Goal: Task Accomplishment & Management: Manage account settings

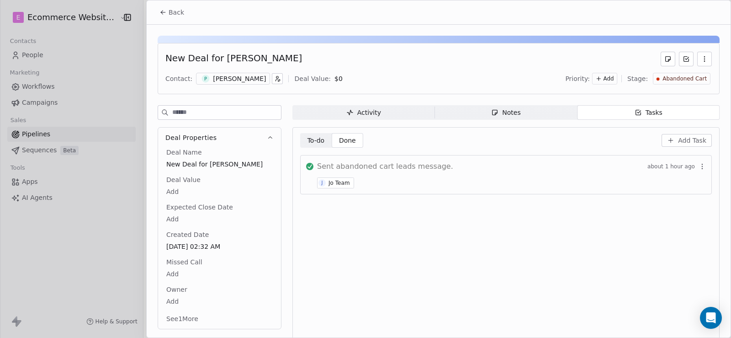
click at [106, 68] on div at bounding box center [365, 169] width 731 height 338
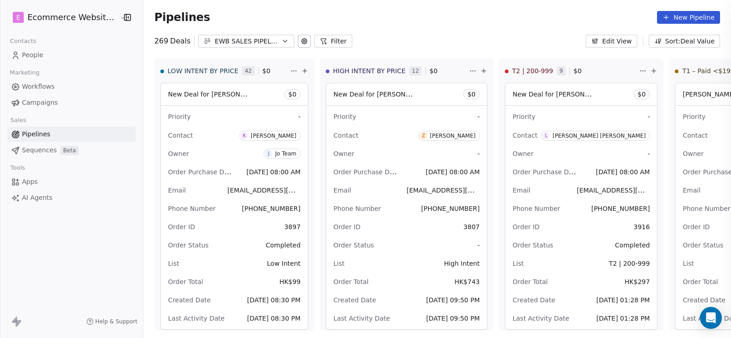
click at [51, 59] on div at bounding box center [365, 169] width 731 height 338
click at [51, 56] on link "People" at bounding box center [71, 55] width 128 height 15
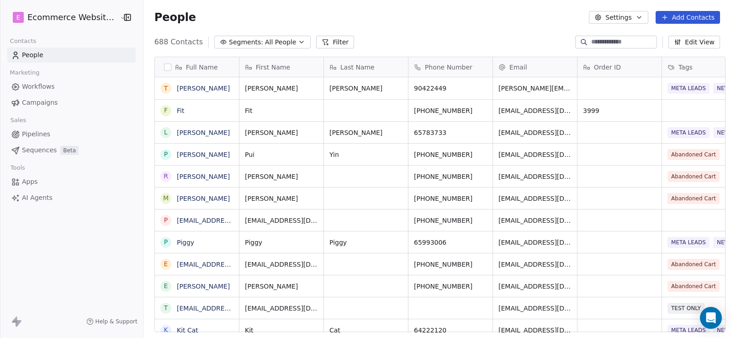
scroll to position [291, 587]
click at [480, 85] on icon "grid" at bounding box center [482, 87] width 4 height 4
click at [310, 85] on icon "grid" at bounding box center [312, 87] width 4 height 4
click at [47, 133] on span "Pipelines" at bounding box center [36, 134] width 28 height 10
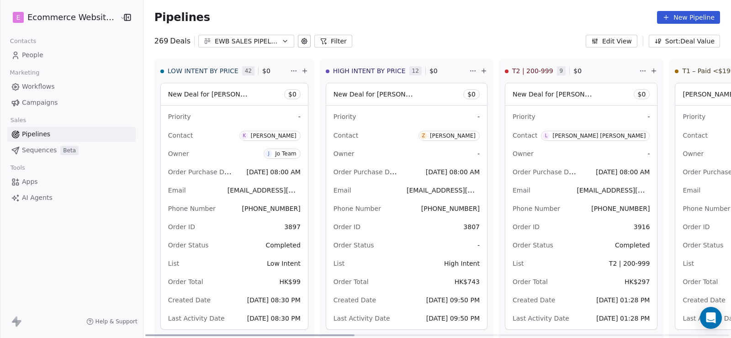
click at [263, 43] on div "EWB SALES PIPELINE 2025" at bounding box center [246, 42] width 63 height 10
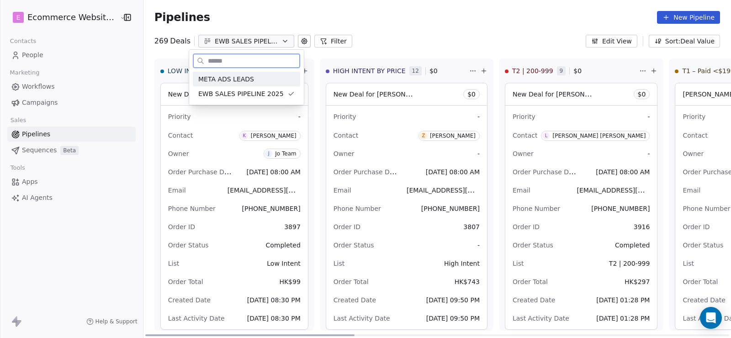
click at [243, 76] on span "META ADS LEADS" at bounding box center [226, 80] width 56 height 10
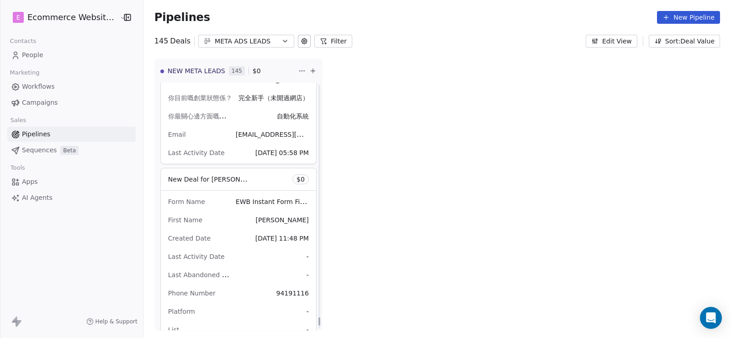
scroll to position [14059, 0]
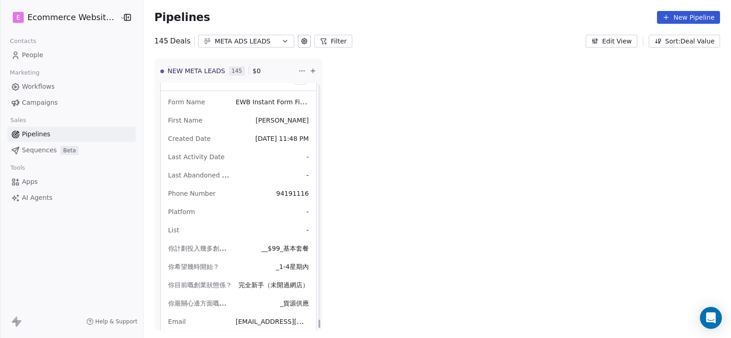
click at [14, 46] on span "Contacts" at bounding box center [23, 41] width 34 height 14
click at [19, 49] on link "People" at bounding box center [71, 55] width 128 height 15
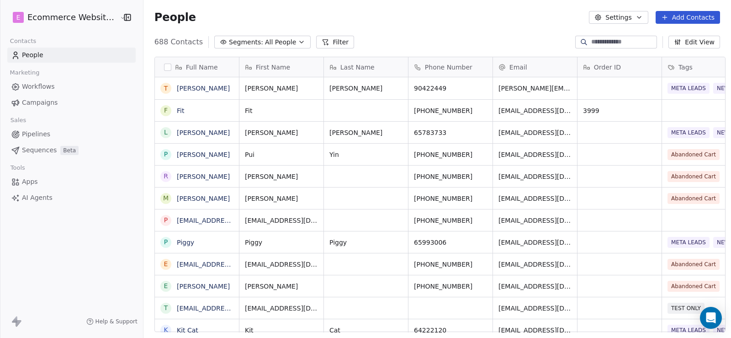
scroll to position [291, 587]
click at [200, 89] on link "[PERSON_NAME]" at bounding box center [203, 88] width 53 height 7
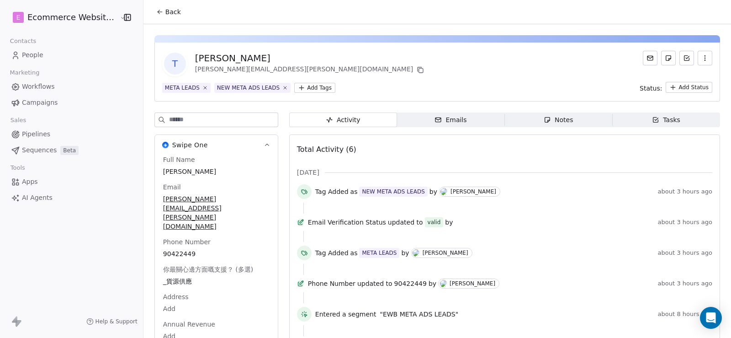
click at [652, 122] on icon "button" at bounding box center [655, 119] width 7 height 7
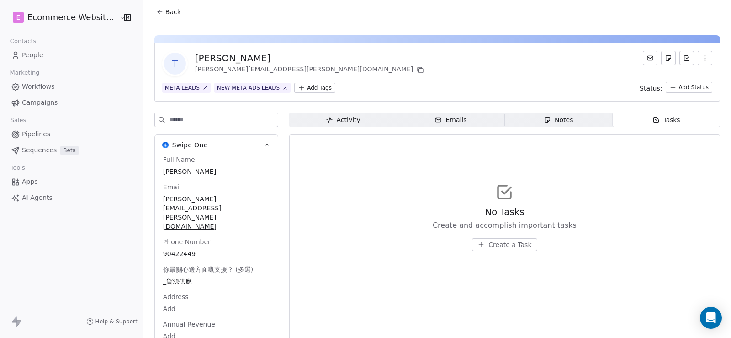
click at [358, 122] on span "Activity Activity" at bounding box center [343, 119] width 108 height 15
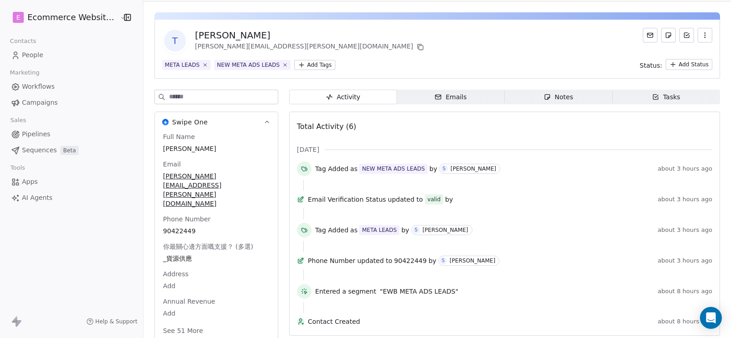
scroll to position [41, 0]
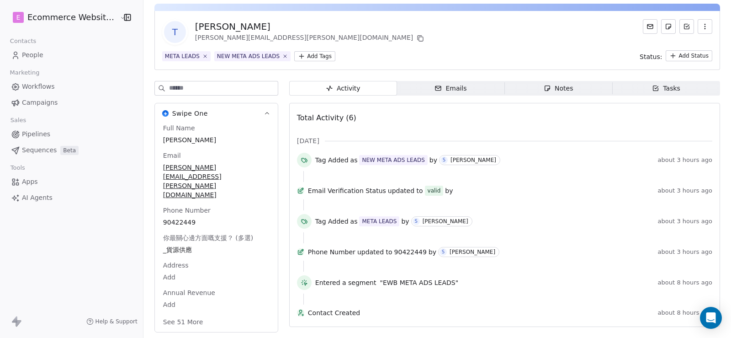
click at [464, 81] on span "Emails Emails" at bounding box center [451, 88] width 108 height 15
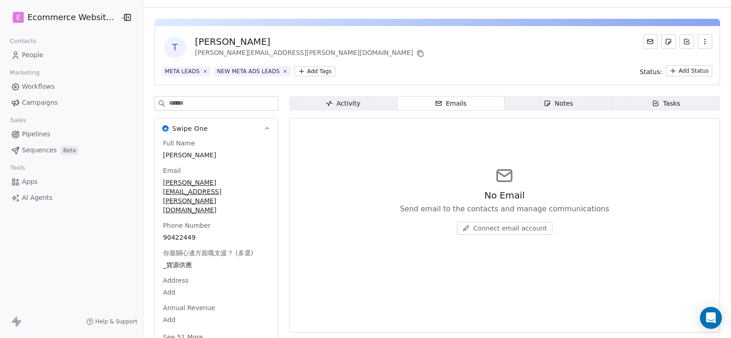
click at [558, 110] on span "Notes Notes" at bounding box center [559, 103] width 108 height 15
click at [652, 105] on icon "button" at bounding box center [655, 103] width 7 height 7
click at [504, 226] on span "Create a Task" at bounding box center [510, 228] width 43 height 9
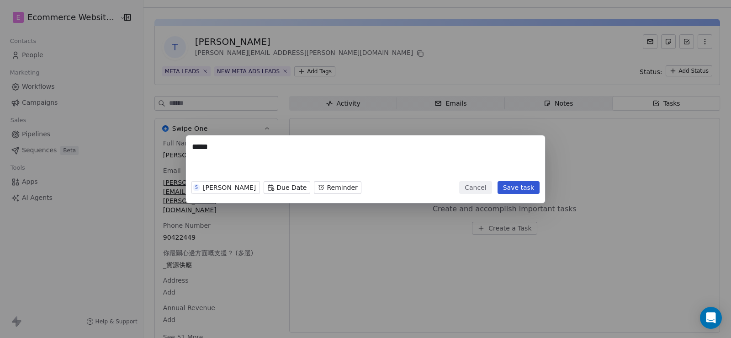
paste textarea "**********"
type textarea "**********"
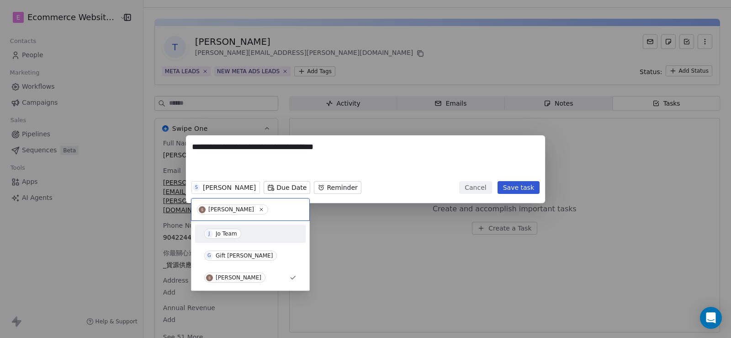
click at [224, 235] on div "Jo Team" at bounding box center [226, 233] width 21 height 6
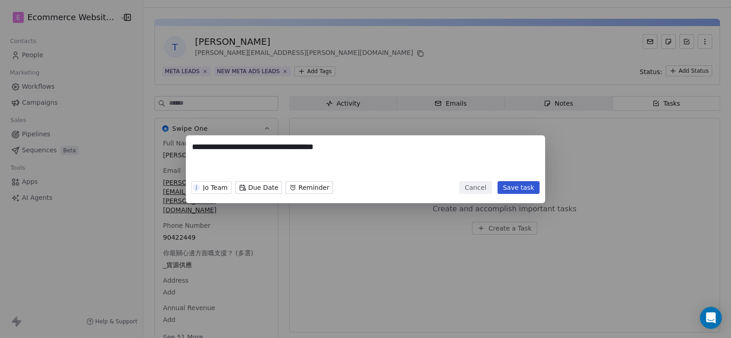
click at [536, 188] on button "Save task" at bounding box center [519, 187] width 42 height 13
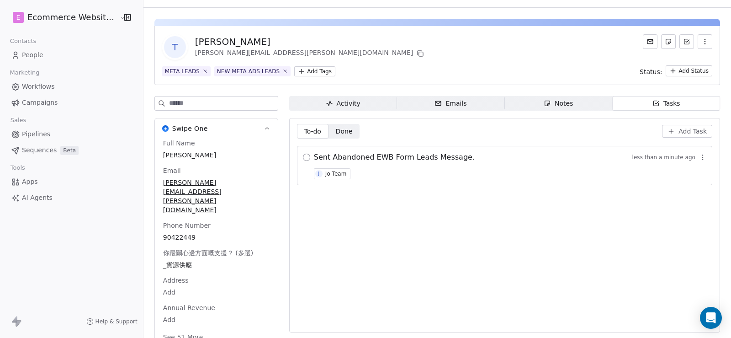
click at [303, 160] on button "button" at bounding box center [306, 157] width 7 height 7
click at [334, 106] on div "Activity" at bounding box center [343, 104] width 35 height 10
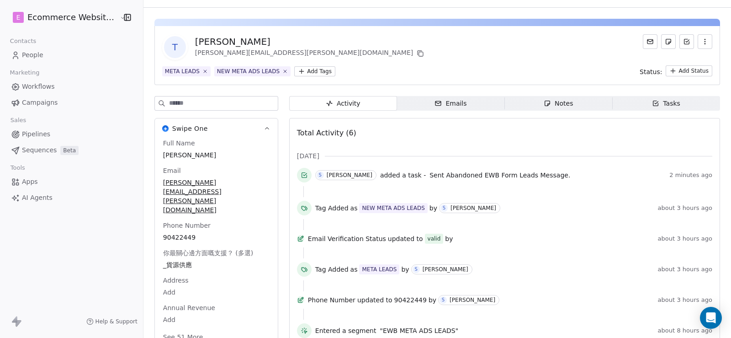
click at [676, 107] on span "Tasks Tasks" at bounding box center [667, 103] width 108 height 15
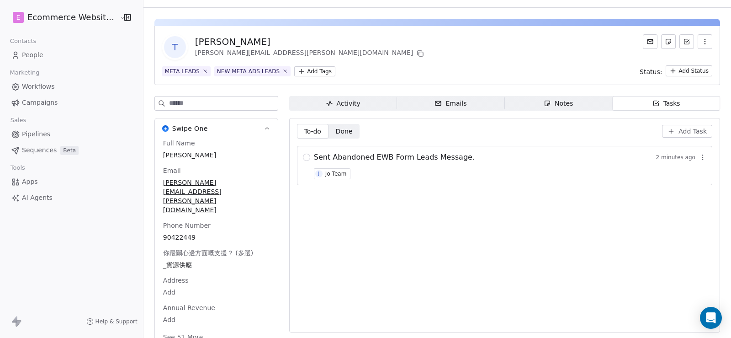
click at [699, 158] on icon "button" at bounding box center [702, 157] width 7 height 7
click at [683, 192] on span "Delete" at bounding box center [687, 193] width 21 height 9
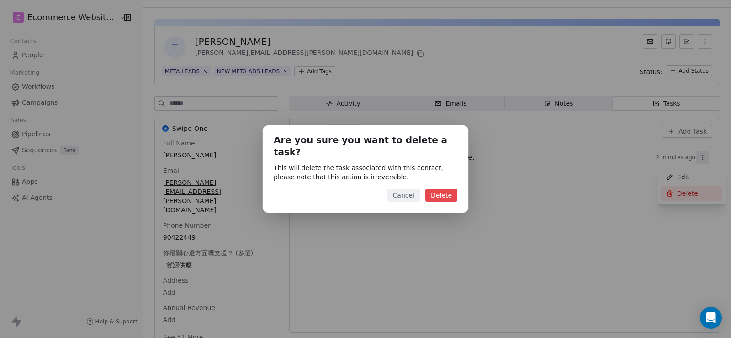
click at [450, 189] on button "Delete" at bounding box center [442, 195] width 32 height 13
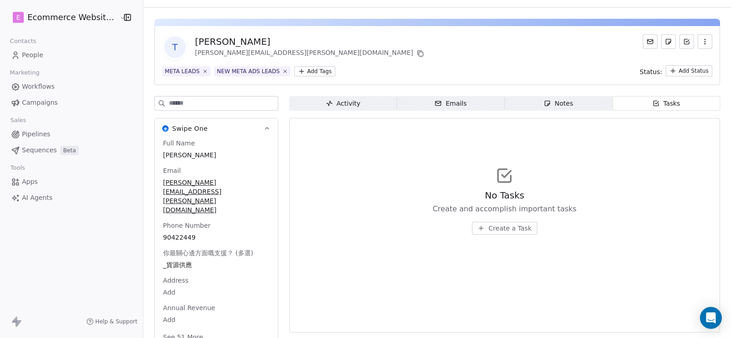
click at [50, 55] on link "People" at bounding box center [71, 55] width 128 height 15
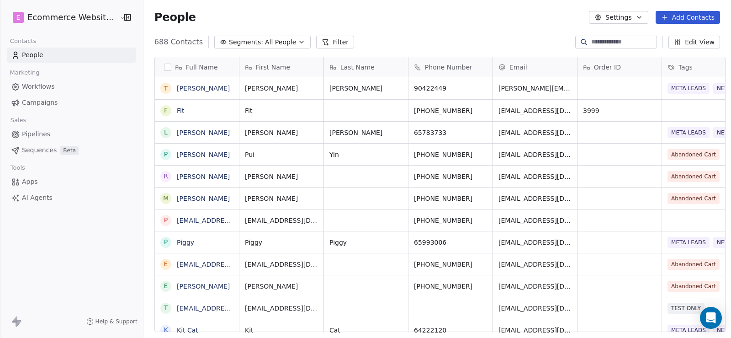
scroll to position [291, 587]
click at [221, 41] on icon "button" at bounding box center [223, 42] width 5 height 4
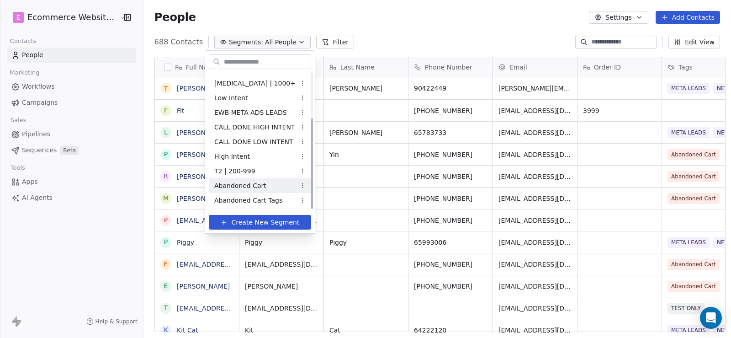
scroll to position [70, 0]
click at [251, 106] on div "EWB META ADS LEADS" at bounding box center [260, 112] width 102 height 15
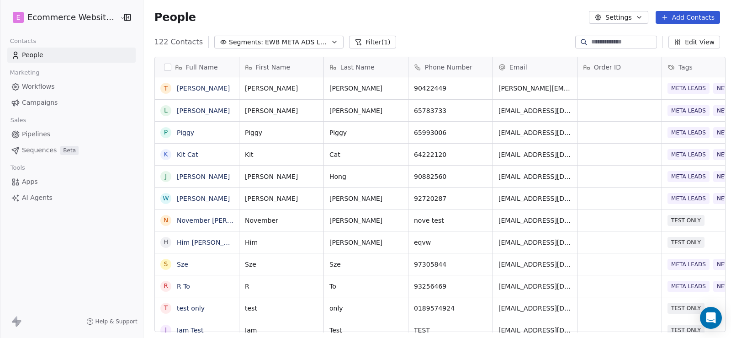
scroll to position [291, 587]
click at [478, 152] on icon "grid" at bounding box center [481, 152] width 7 height 7
click at [309, 154] on icon "grid" at bounding box center [312, 152] width 7 height 7
click at [309, 155] on icon "grid" at bounding box center [312, 152] width 7 height 7
click at [592, 45] on input at bounding box center [624, 41] width 64 height 9
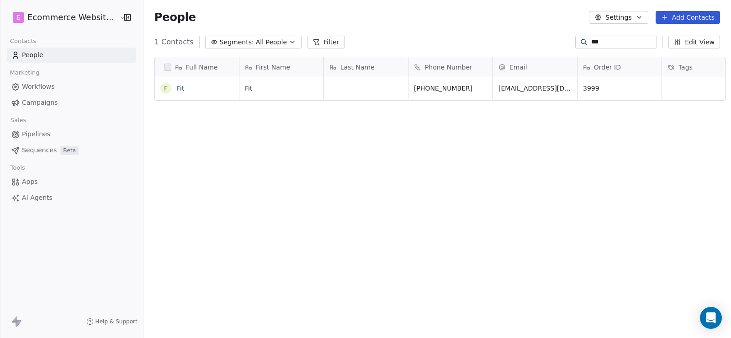
type input "***"
click at [480, 88] on icon "grid" at bounding box center [483, 86] width 7 height 7
drag, startPoint x: 449, startPoint y: 87, endPoint x: 439, endPoint y: 87, distance: 10.1
click at [439, 87] on span "[PHONE_NUMBER]" at bounding box center [444, 88] width 59 height 9
drag, startPoint x: 420, startPoint y: 88, endPoint x: 440, endPoint y: 87, distance: 20.6
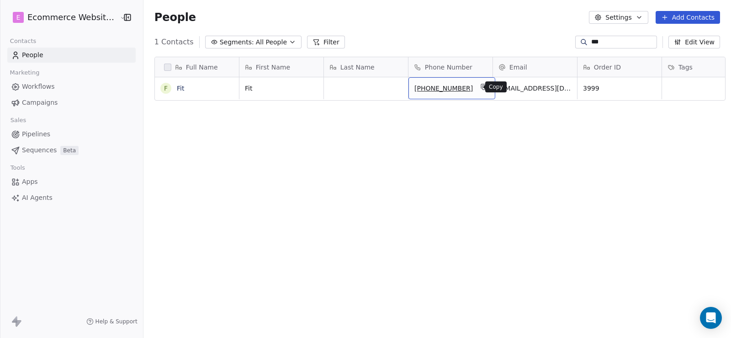
click at [480, 86] on icon "grid" at bounding box center [483, 86] width 7 height 7
click at [162, 88] on button "grid" at bounding box center [165, 88] width 7 height 7
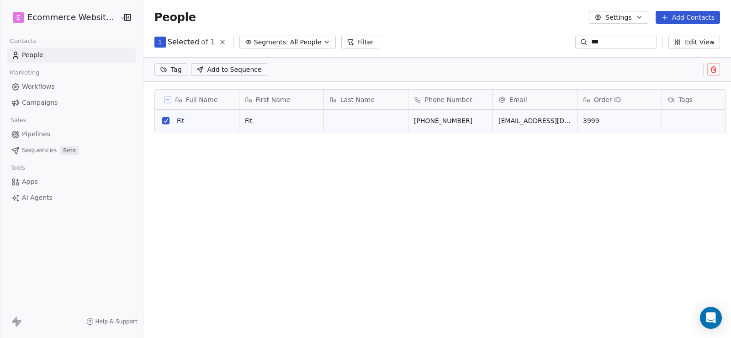
scroll to position [259, 587]
click at [162, 120] on button "grid" at bounding box center [165, 120] width 7 height 7
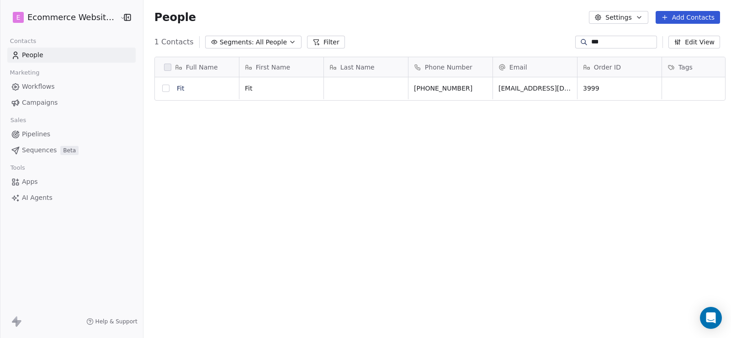
scroll to position [291, 587]
click at [177, 91] on link "Fit" at bounding box center [180, 88] width 7 height 7
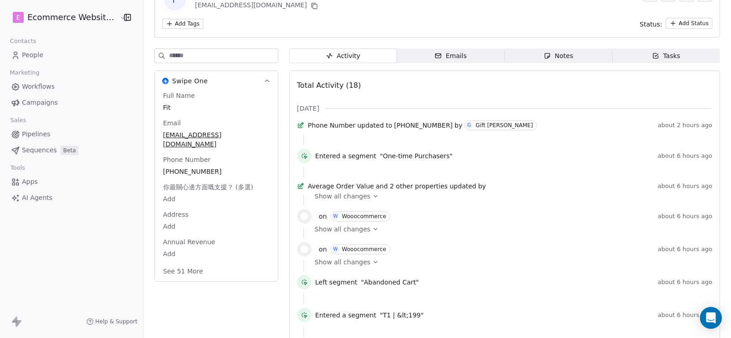
scroll to position [46, 0]
